Goal: Find specific page/section: Find specific page/section

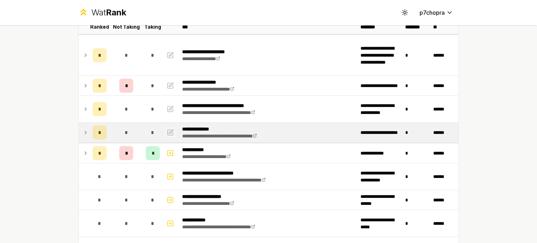
scroll to position [58, 0]
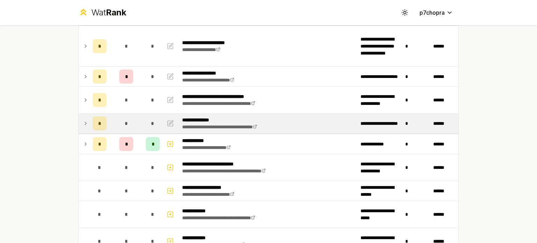
click at [149, 118] on div "*" at bounding box center [153, 124] width 14 height 14
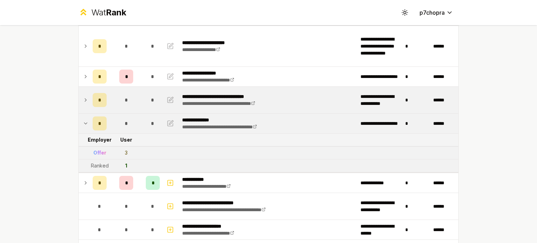
click at [146, 99] on div "*" at bounding box center [153, 100] width 14 height 14
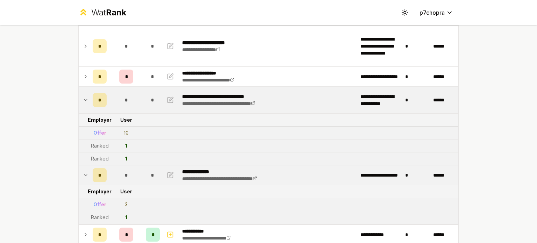
click at [146, 99] on div "*" at bounding box center [153, 100] width 14 height 14
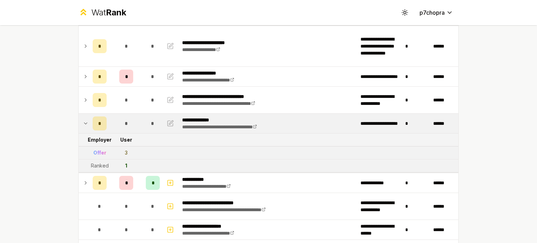
click at [143, 125] on td "*" at bounding box center [153, 124] width 20 height 20
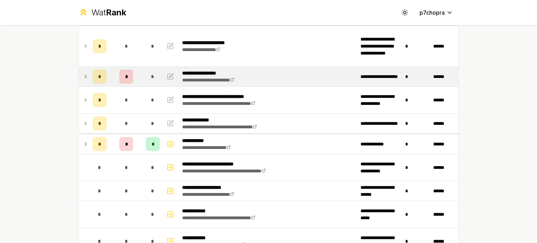
click at [143, 75] on td "*" at bounding box center [153, 77] width 20 height 20
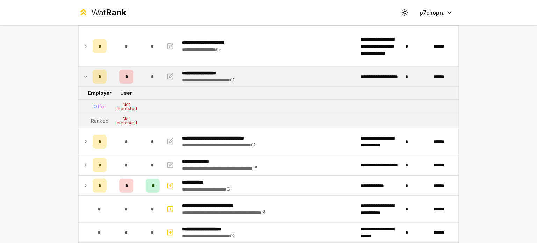
click at [143, 75] on td "*" at bounding box center [153, 77] width 20 height 20
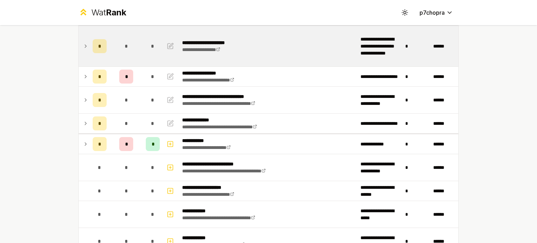
click at [139, 37] on td "*" at bounding box center [127, 46] width 34 height 41
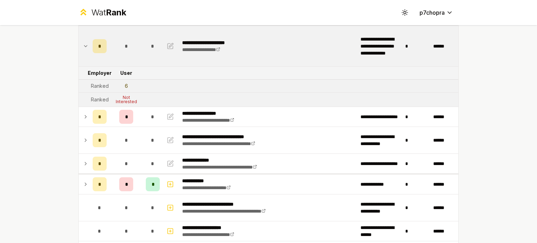
click at [139, 37] on td "*" at bounding box center [127, 46] width 34 height 41
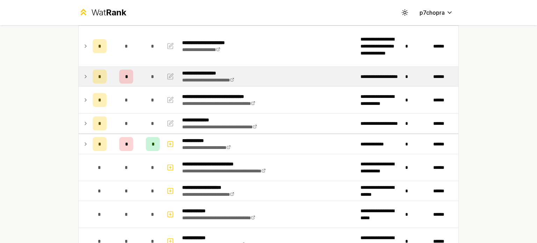
click at [140, 75] on td "*" at bounding box center [127, 77] width 34 height 20
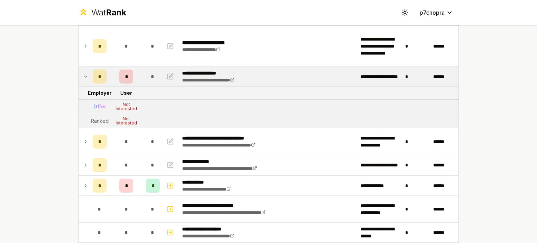
click at [140, 75] on td "*" at bounding box center [127, 77] width 34 height 20
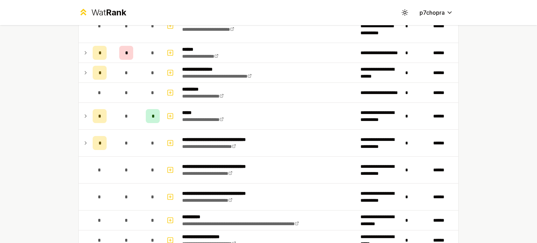
scroll to position [408, 0]
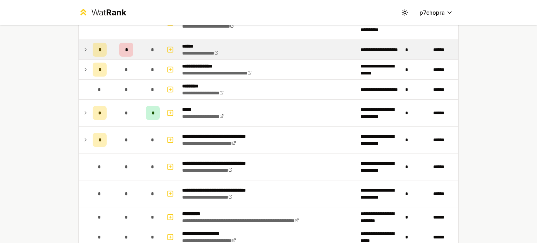
click at [143, 45] on td "*" at bounding box center [153, 50] width 20 height 20
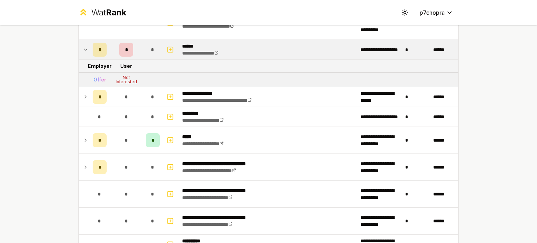
click at [143, 45] on td "*" at bounding box center [153, 50] width 20 height 20
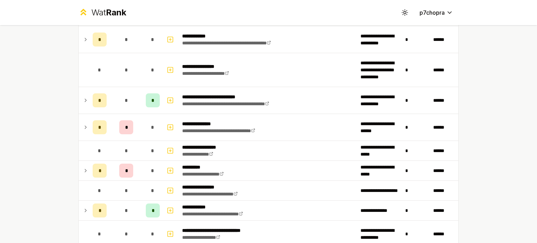
scroll to position [1050, 0]
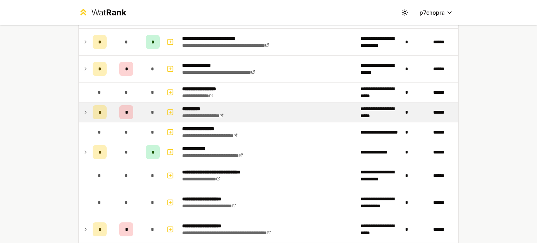
click at [146, 107] on div "*" at bounding box center [153, 112] width 14 height 14
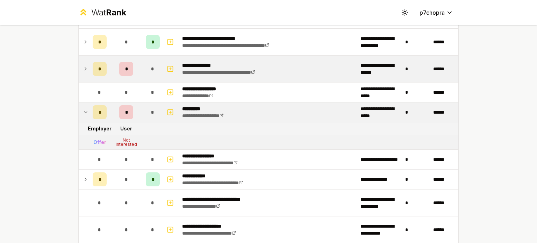
click at [147, 63] on div "*" at bounding box center [153, 69] width 14 height 14
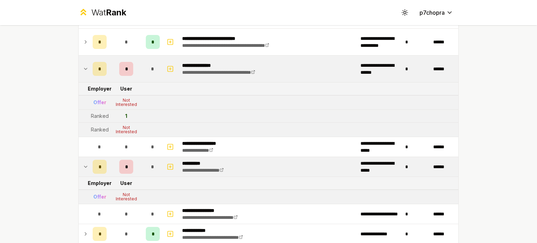
click at [147, 63] on div "*" at bounding box center [153, 69] width 14 height 14
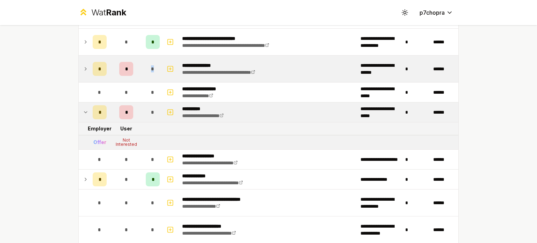
click at [147, 63] on div "*" at bounding box center [153, 69] width 14 height 14
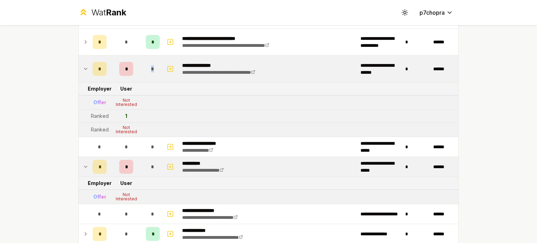
click at [147, 63] on div "*" at bounding box center [153, 69] width 14 height 14
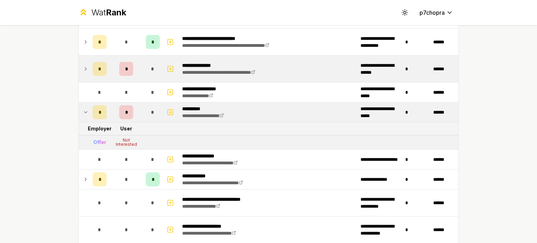
click at [147, 63] on div "*" at bounding box center [153, 69] width 14 height 14
